Goal: Task Accomplishment & Management: Manage account settings

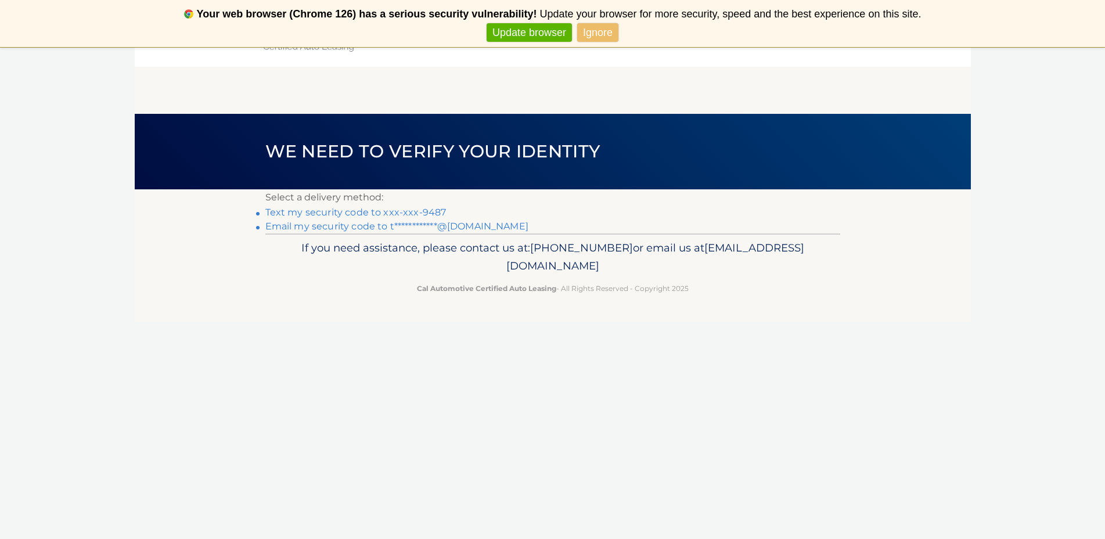
click at [422, 215] on link "Text my security code to xxx-xxx-9487" at bounding box center [355, 212] width 181 height 11
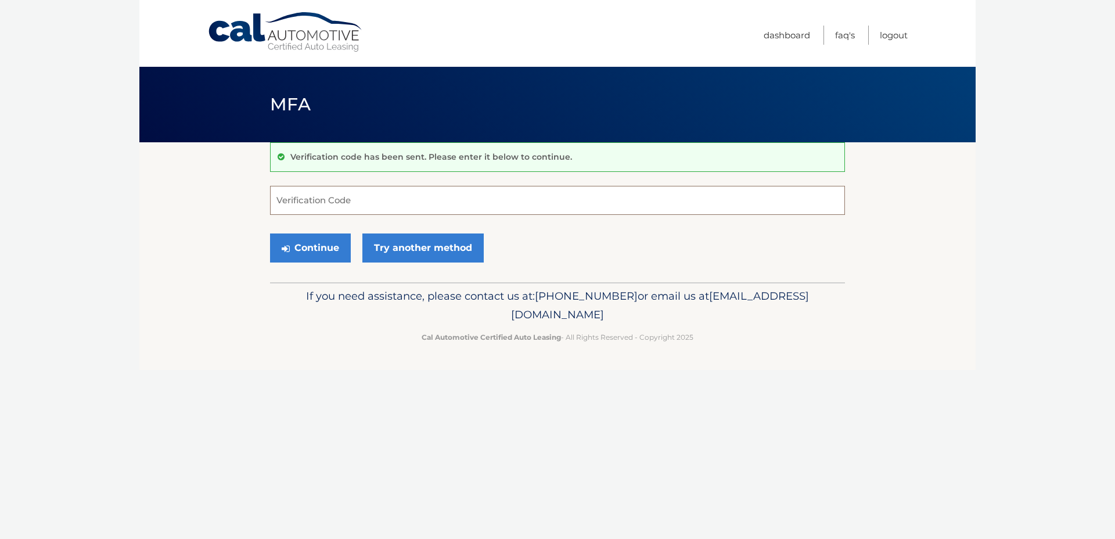
click at [345, 198] on input "Verification Code" at bounding box center [557, 200] width 575 height 29
type input "216523"
click at [270, 233] on button "Continue" at bounding box center [310, 247] width 81 height 29
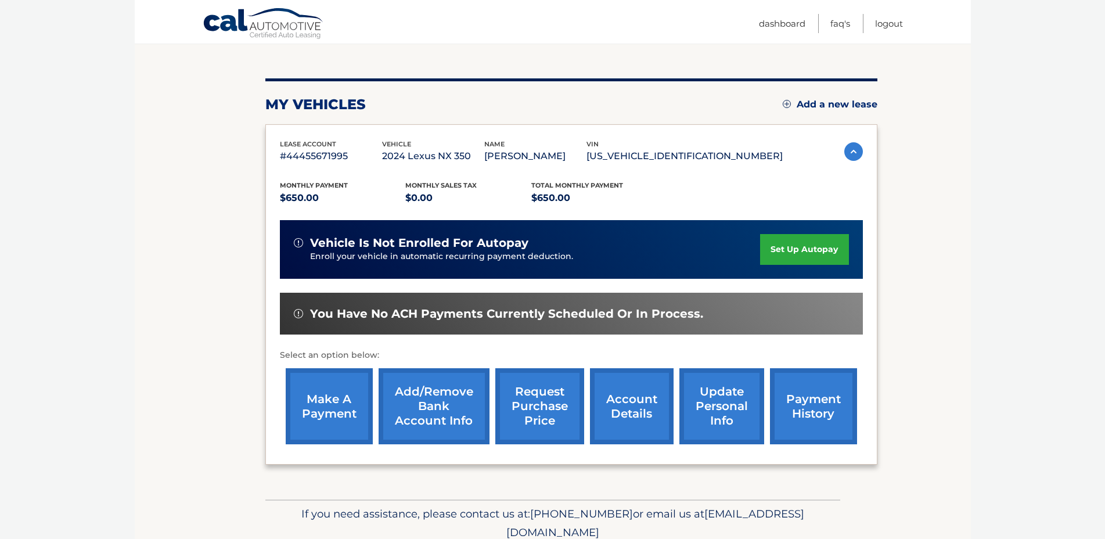
scroll to position [165, 0]
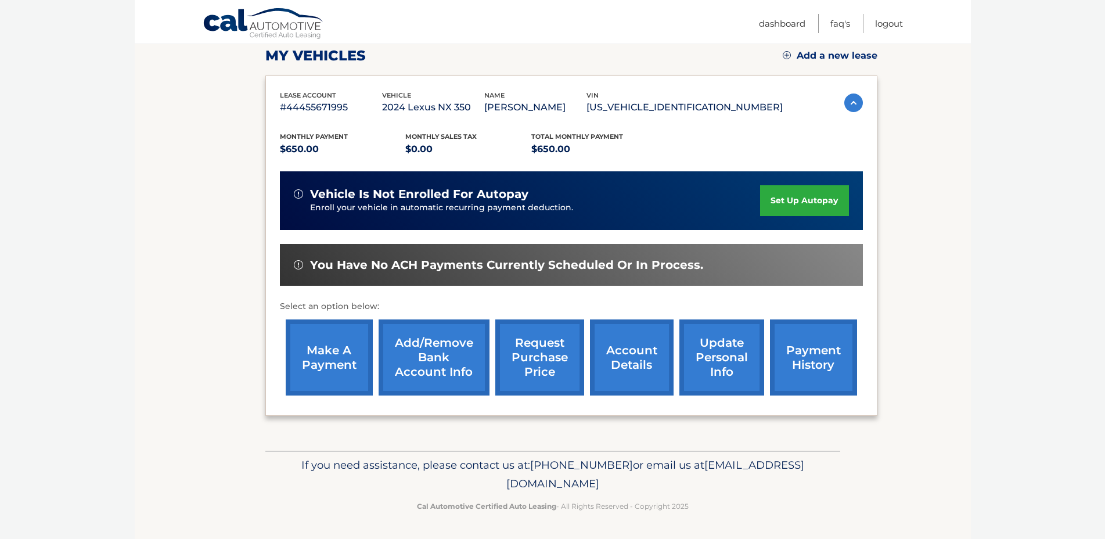
click at [319, 359] on link "make a payment" at bounding box center [329, 357] width 87 height 76
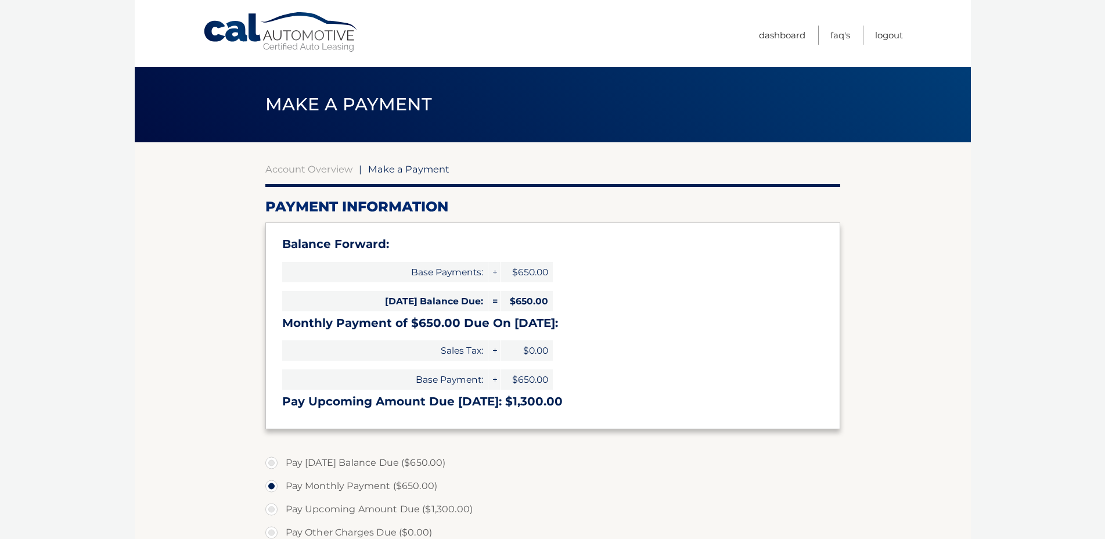
select select "MTY5YmNkODAtOTk2My00Y2RlLTgyN2QtNzM3NTJmYTBiZDkw"
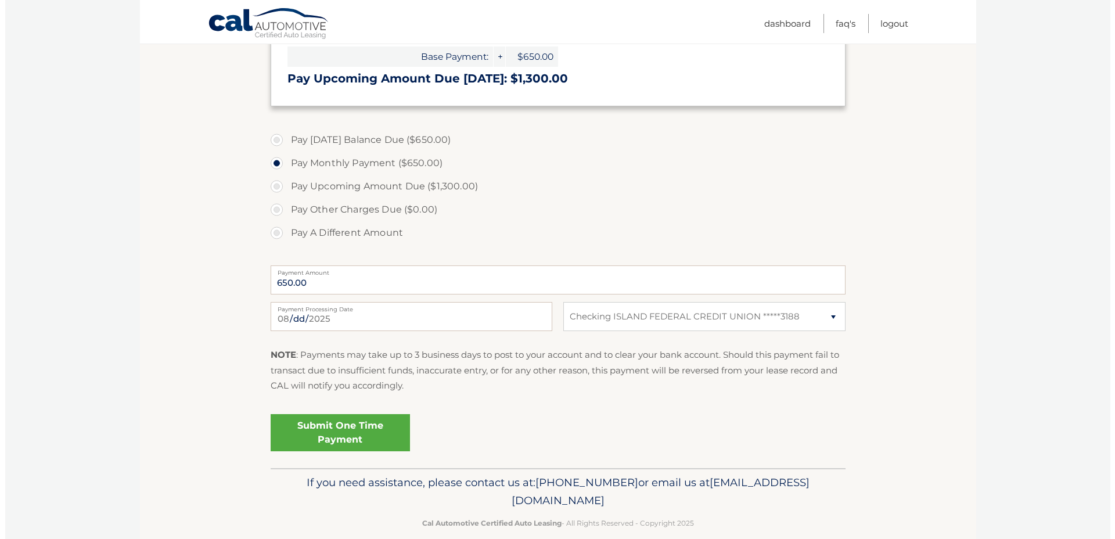
scroll to position [340, 0]
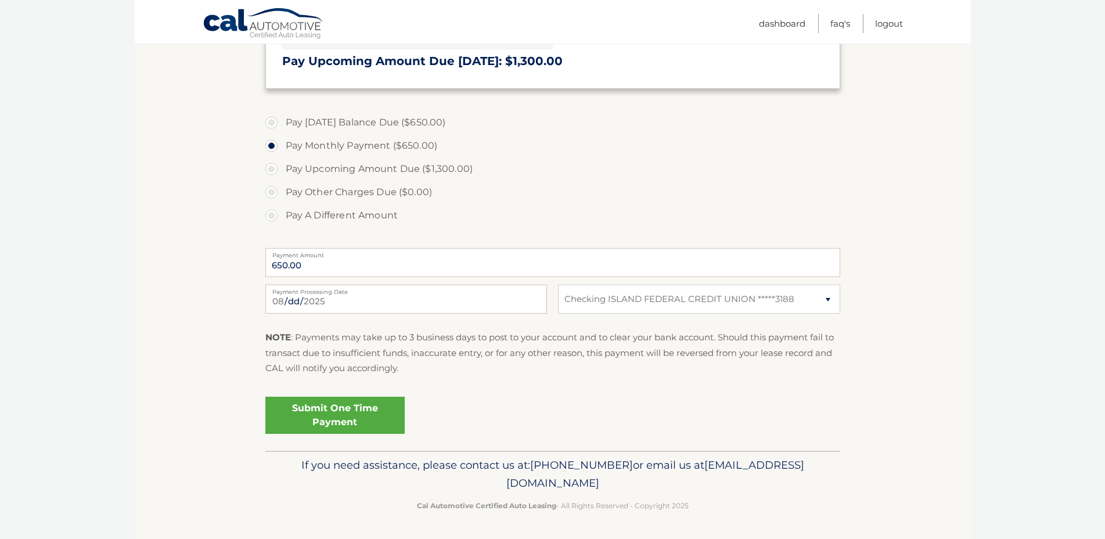
click at [344, 420] on link "Submit One Time Payment" at bounding box center [334, 415] width 139 height 37
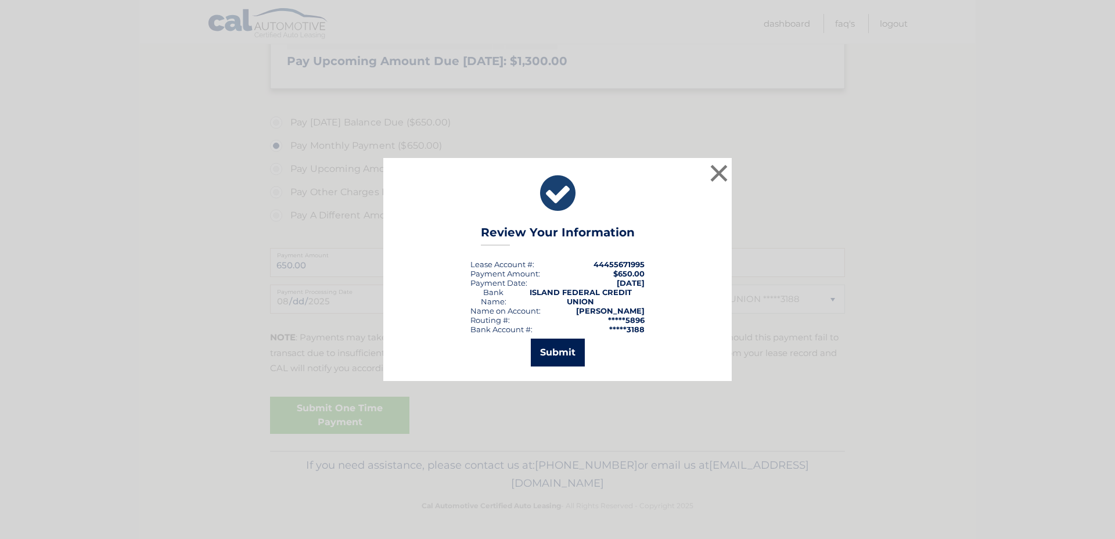
click at [557, 352] on button "Submit" at bounding box center [558, 352] width 54 height 28
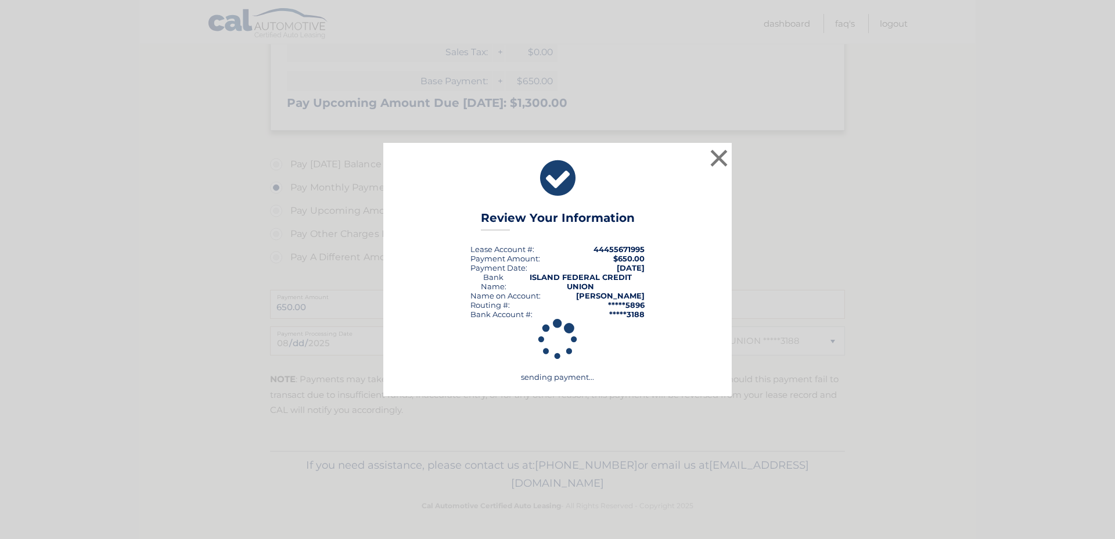
scroll to position [298, 0]
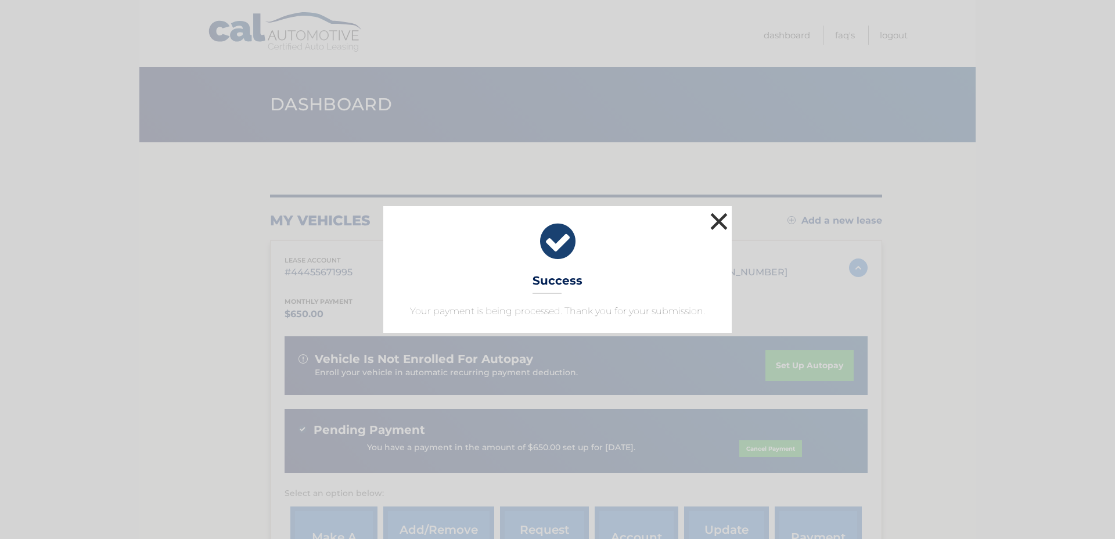
click at [716, 217] on button "×" at bounding box center [718, 221] width 23 height 23
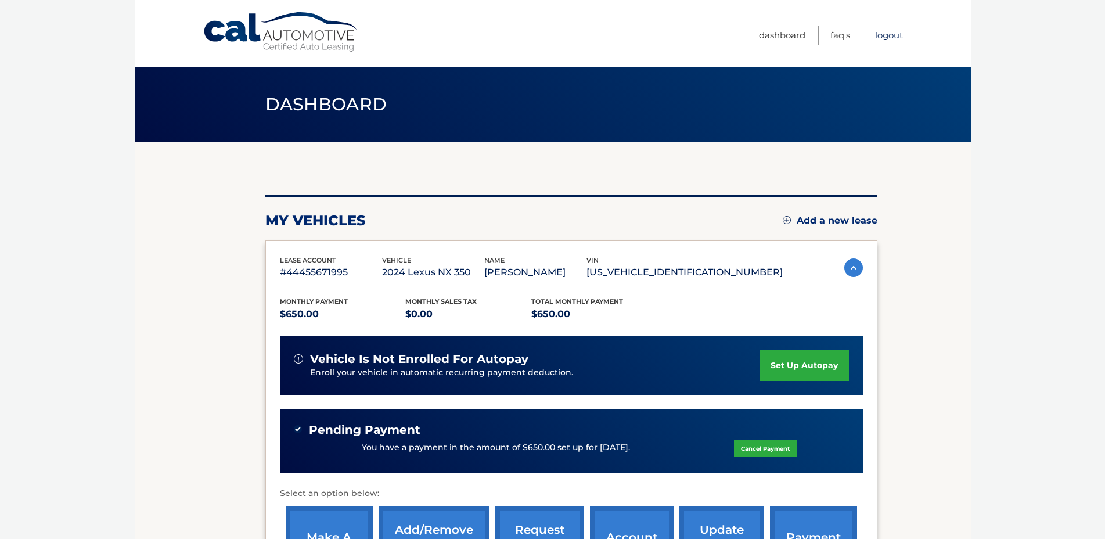
click at [900, 35] on link "Logout" at bounding box center [889, 35] width 28 height 19
